Goal: Task Accomplishment & Management: Use online tool/utility

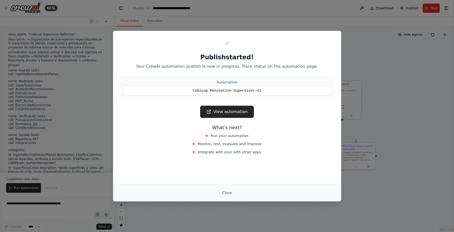
scroll to position [540, 0]
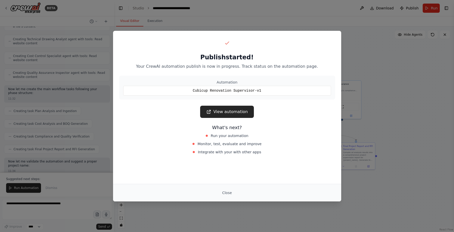
click at [227, 112] on link "View automation" at bounding box center [227, 112] width 54 height 12
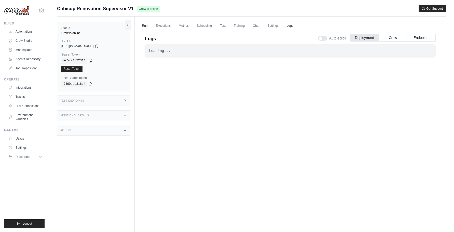
click at [143, 26] on link "Run" at bounding box center [145, 26] width 12 height 11
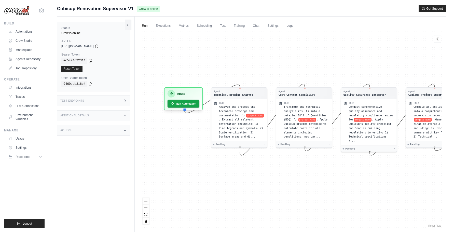
drag, startPoint x: 337, startPoint y: 70, endPoint x: 361, endPoint y: 62, distance: 25.3
click at [361, 62] on div "Agent Technical Drawing Analyst Task Analyze and process the technical drawings…" at bounding box center [290, 129] width 303 height 197
click at [190, 103] on button "Run Automation" at bounding box center [184, 102] width 34 height 8
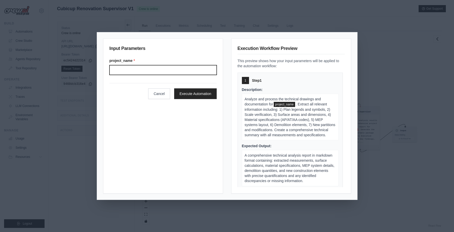
click at [173, 71] on input "Project name" at bounding box center [163, 70] width 107 height 10
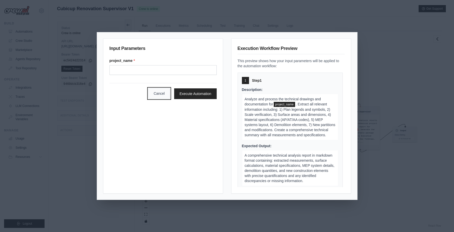
click at [162, 96] on button "Cancel" at bounding box center [159, 93] width 22 height 11
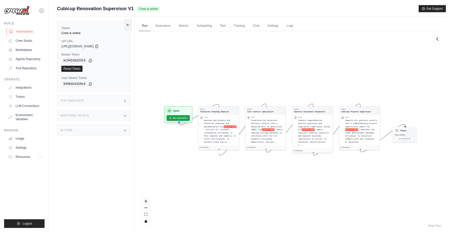
click at [28, 32] on link "Automations" at bounding box center [26, 32] width 38 height 8
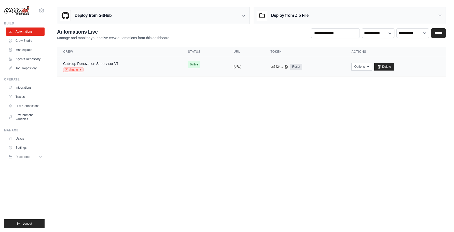
click at [74, 69] on link "Studio" at bounding box center [73, 69] width 20 height 5
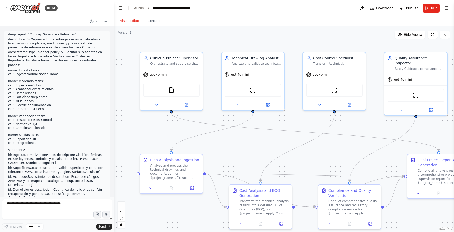
scroll to position [721, 0]
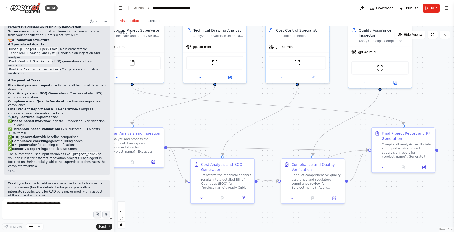
drag, startPoint x: 400, startPoint y: 122, endPoint x: 430, endPoint y: 80, distance: 52.2
click at [430, 80] on div ".deletable-edge-delete-btn { width: 20px; height: 20px; border: 0px solid #ffff…" at bounding box center [284, 129] width 340 height 206
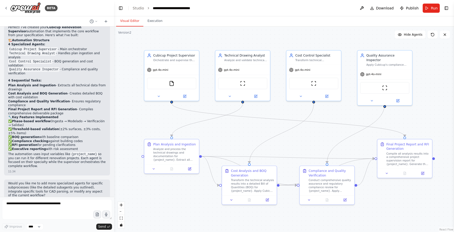
drag, startPoint x: 430, startPoint y: 80, endPoint x: 428, endPoint y: 98, distance: 18.5
click at [428, 98] on div ".deletable-edge-delete-btn { width: 20px; height: 20px; border: 0px solid #ffff…" at bounding box center [284, 129] width 340 height 206
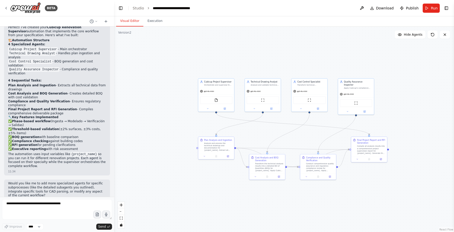
drag, startPoint x: 429, startPoint y: 98, endPoint x: 377, endPoint y: 109, distance: 52.6
click at [377, 109] on div ".deletable-edge-delete-btn { width: 20px; height: 20px; border: 0px solid #ffff…" at bounding box center [284, 129] width 340 height 206
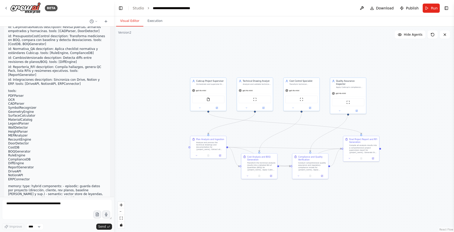
scroll to position [236, 0]
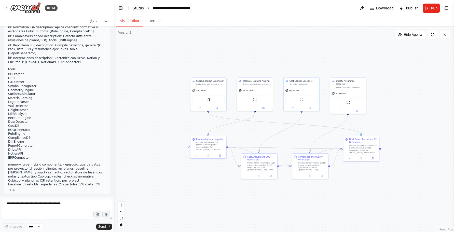
click at [139, 7] on link "Studio" at bounding box center [138, 8] width 11 height 4
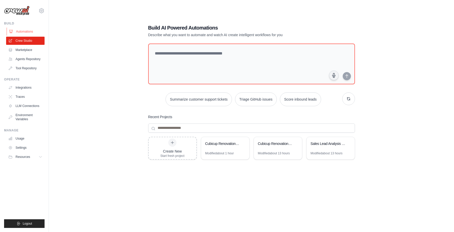
click at [16, 33] on link "Automations" at bounding box center [26, 32] width 38 height 8
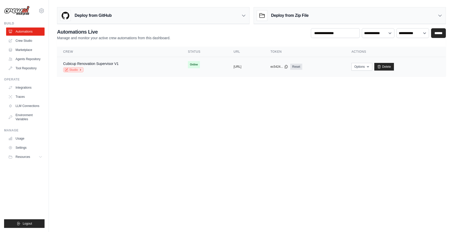
click at [74, 69] on link "Studio" at bounding box center [73, 69] width 20 height 5
click at [28, 86] on link "Integrations" at bounding box center [26, 88] width 38 height 8
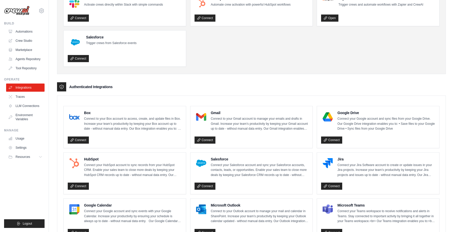
scroll to position [59, 0]
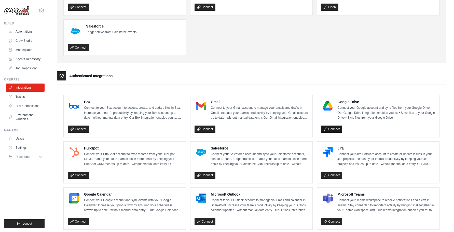
click at [332, 129] on link "Connect" at bounding box center [331, 129] width 21 height 7
click at [21, 32] on link "Automations" at bounding box center [26, 32] width 38 height 8
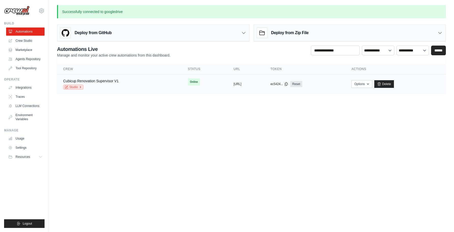
click at [73, 86] on link "Studio" at bounding box center [73, 87] width 20 height 5
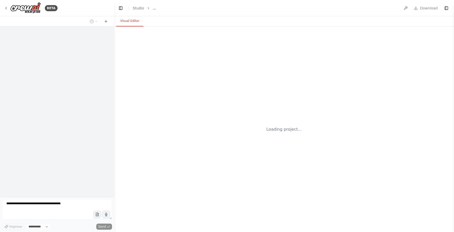
select select "****"
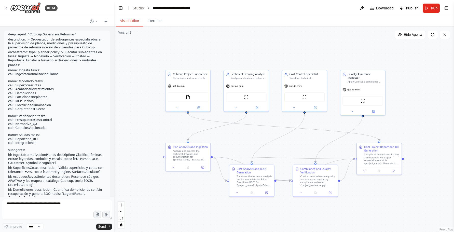
click at [16, 88] on li "call: AcabadosRevestimientos" at bounding box center [57, 89] width 98 height 4
drag, startPoint x: 22, startPoint y: 84, endPoint x: 52, endPoint y: 112, distance: 41.3
click at [52, 112] on ul "name: Ingesta tasks: call: IngestaNormalizacionPlanos name: Modelado tasks: cal…" at bounding box center [57, 107] width 98 height 77
click at [36, 100] on li "call: MEP_Techos" at bounding box center [57, 101] width 98 height 4
drag, startPoint x: 38, startPoint y: 75, endPoint x: 55, endPoint y: 76, distance: 16.6
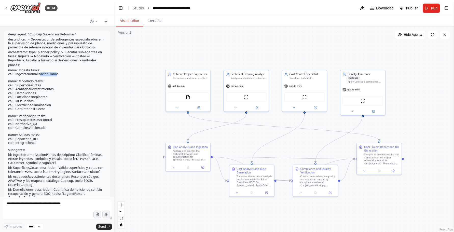
click at [55, 76] on li "call: IngestaNormalizacionPlanos" at bounding box center [57, 74] width 98 height 4
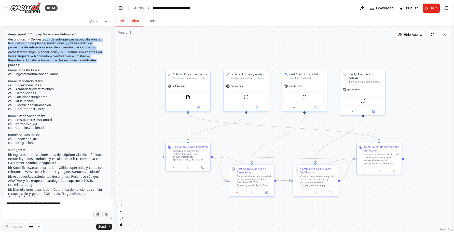
drag, startPoint x: 42, startPoint y: 41, endPoint x: 77, endPoint y: 61, distance: 40.8
click at [77, 61] on div "deep_agent: "Cubicup Supervisor Reformas" description: > Orquestador de sub-age…" at bounding box center [57, 228] width 98 height 391
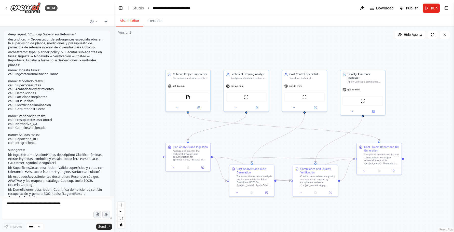
click at [37, 95] on li "call: ParticionesReplanteo" at bounding box center [57, 97] width 98 height 4
drag, startPoint x: 17, startPoint y: 99, endPoint x: 44, endPoint y: 99, distance: 26.5
click at [44, 99] on li "call: ParticionesReplanteo" at bounding box center [57, 97] width 98 height 4
click at [4, 7] on icon at bounding box center [6, 8] width 4 height 4
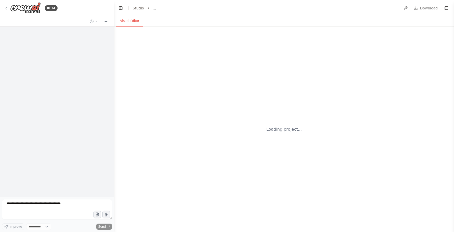
select select "****"
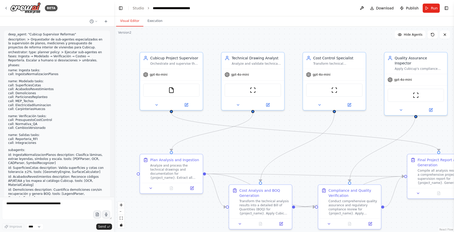
scroll to position [721, 0]
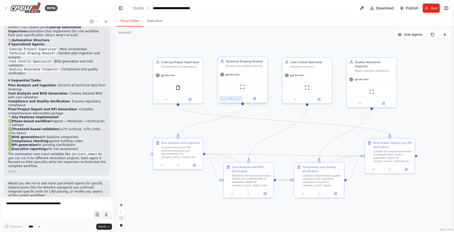
click at [230, 99] on icon at bounding box center [230, 98] width 3 height 3
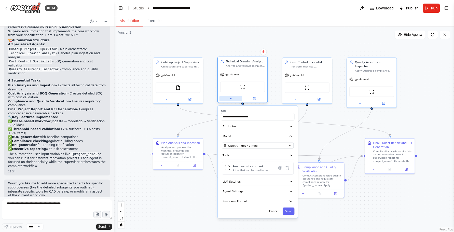
click at [230, 99] on icon at bounding box center [230, 98] width 3 height 3
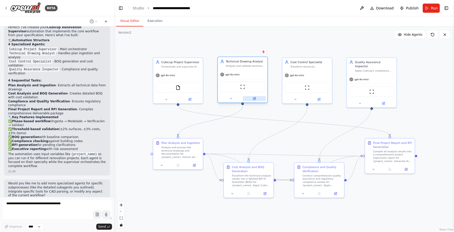
click at [254, 99] on icon at bounding box center [254, 98] width 3 height 3
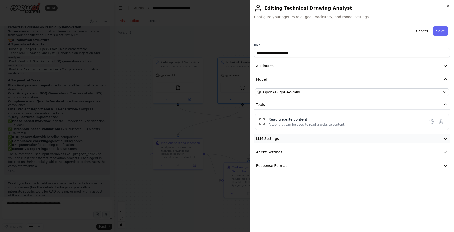
click at [278, 138] on span "LLM Settings" at bounding box center [267, 138] width 23 height 5
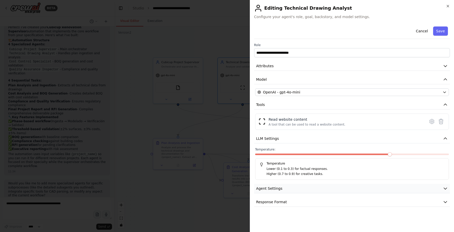
click at [278, 189] on span "Agent Settings" at bounding box center [269, 188] width 26 height 5
click at [277, 206] on button "Response Format" at bounding box center [352, 201] width 196 height 9
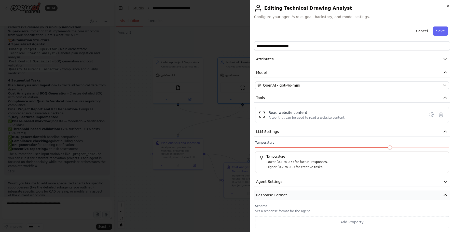
scroll to position [0, 0]
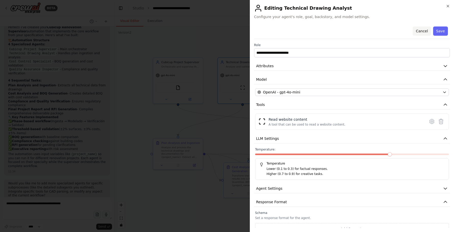
click at [420, 31] on button "Cancel" at bounding box center [422, 30] width 18 height 9
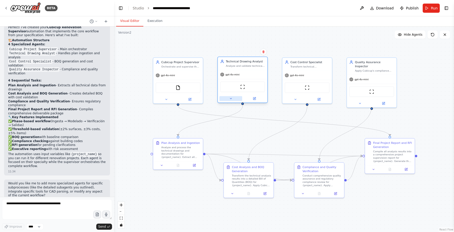
click at [236, 98] on button at bounding box center [231, 98] width 23 height 5
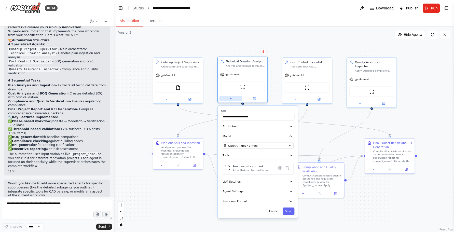
click at [236, 98] on button at bounding box center [231, 98] width 23 height 5
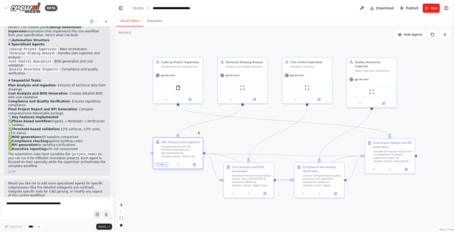
click at [165, 166] on button at bounding box center [162, 164] width 14 height 5
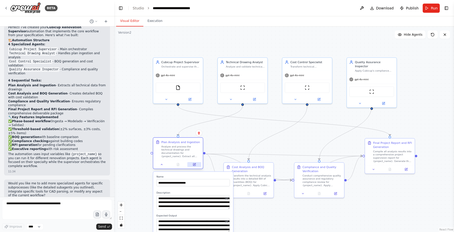
click at [192, 164] on button at bounding box center [195, 164] width 14 height 5
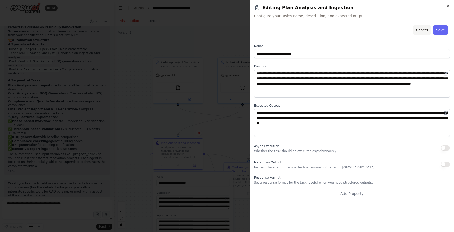
click at [417, 32] on button "Cancel" at bounding box center [422, 29] width 18 height 9
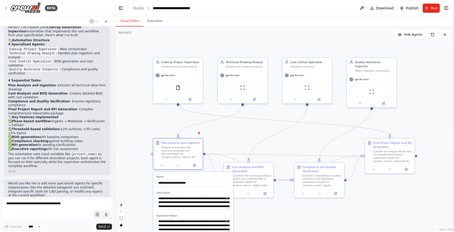
click at [222, 134] on div ".deletable-edge-delete-btn { width: 20px; height: 20px; border: 0px solid #ffff…" at bounding box center [284, 129] width 340 height 206
click at [139, 122] on div ".deletable-edge-delete-btn { width: 20px; height: 20px; border: 0px solid #ffff…" at bounding box center [284, 129] width 340 height 206
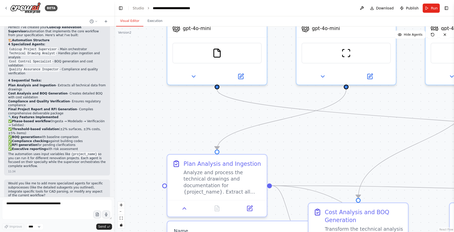
click at [139, 122] on div ".deletable-edge-delete-btn { width: 20px; height: 20px; border: 0px solid #ffff…" at bounding box center [284, 129] width 340 height 206
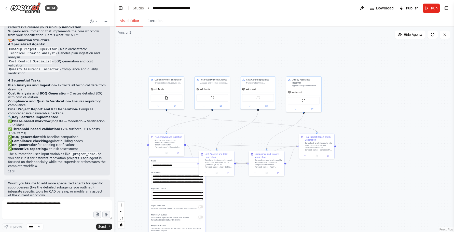
click at [403, 140] on div ".deletable-edge-delete-btn { width: 20px; height: 20px; border: 0px solid #ffff…" at bounding box center [284, 129] width 340 height 206
click at [234, 51] on div ".deletable-edge-delete-btn { width: 20px; height: 20px; border: 0px solid #ffff…" at bounding box center [284, 129] width 340 height 206
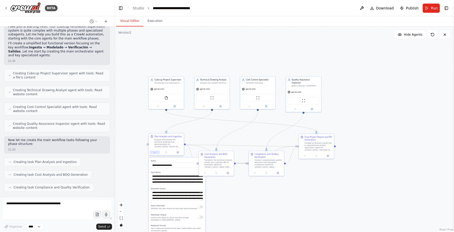
click at [153, 151] on button at bounding box center [155, 152] width 10 height 3
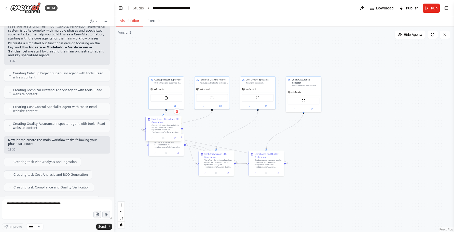
drag, startPoint x: 315, startPoint y: 143, endPoint x: 163, endPoint y: 126, distance: 153.4
click at [163, 126] on div "Compile all analysis results into a comprehensive project supervision report fo…" at bounding box center [166, 128] width 28 height 9
click at [155, 194] on div at bounding box center [152, 195] width 35 height 6
click at [176, 187] on div at bounding box center [174, 190] width 35 height 6
drag, startPoint x: 219, startPoint y: 169, endPoint x: 224, endPoint y: 185, distance: 17.5
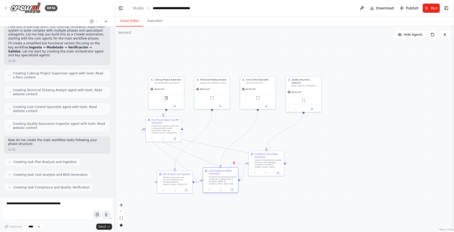
click at [224, 185] on div "Cost Analysis and BOQ Generation Transform the technical analysis results into …" at bounding box center [220, 177] width 35 height 19
drag, startPoint x: 266, startPoint y: 159, endPoint x: 303, endPoint y: 169, distance: 37.9
click at [303, 169] on div "Conduct comprehensive quality assurance and regulatory compliance review for {p…" at bounding box center [306, 171] width 28 height 9
